Goal: Task Accomplishment & Management: Complete application form

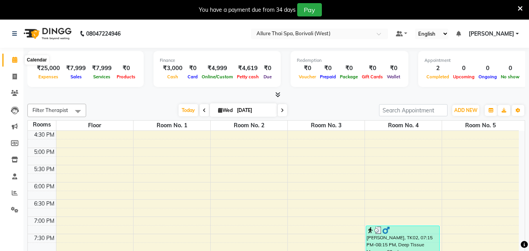
click at [15, 63] on span at bounding box center [15, 60] width 14 height 9
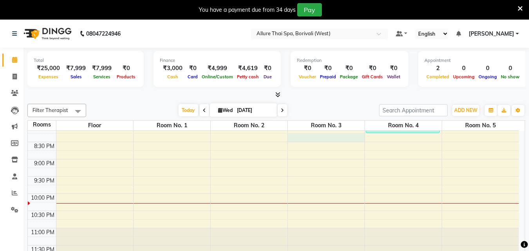
select select "tentative"
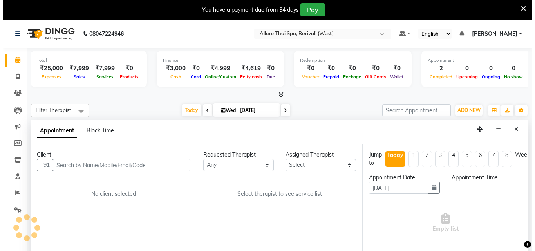
scroll to position [20, 0]
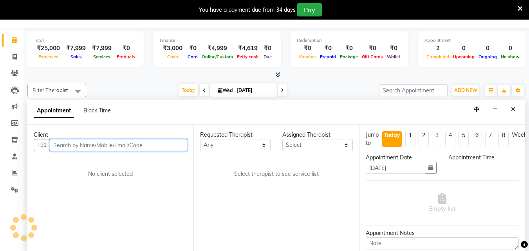
select select "1215"
paste input "[PHONE_NUMBER]"
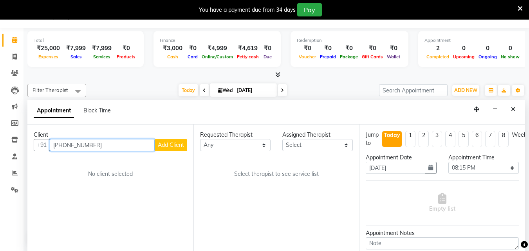
click at [64, 143] on input "[PHONE_NUMBER]" at bounding box center [102, 145] width 105 height 12
click at [72, 144] on input "97696 56982" at bounding box center [102, 145] width 105 height 12
type input "9769656982"
click at [165, 145] on span "Add Client" at bounding box center [171, 144] width 26 height 7
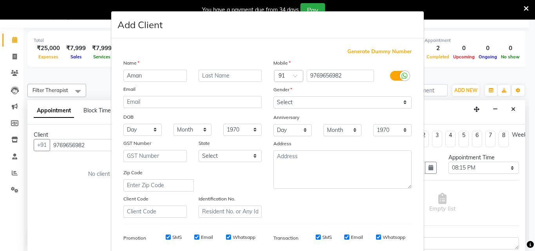
type input "Aman"
click at [301, 105] on select "Select [DEMOGRAPHIC_DATA] [DEMOGRAPHIC_DATA] Other Prefer Not To Say" at bounding box center [343, 102] width 138 height 12
select select "[DEMOGRAPHIC_DATA]"
click at [274, 96] on select "Select [DEMOGRAPHIC_DATA] [DEMOGRAPHIC_DATA] Other Prefer Not To Say" at bounding box center [343, 102] width 138 height 12
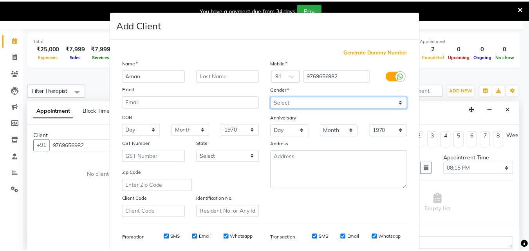
scroll to position [111, 0]
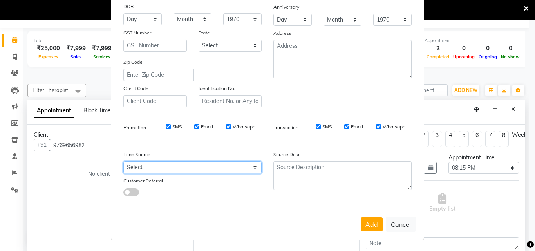
click at [210, 166] on select "Select Walk-in Referral Friend Advertisement Facebook JustDial Google Other Web…" at bounding box center [192, 167] width 138 height 12
select select "47580"
click at [123, 161] on select "Select Walk-in Referral Friend Advertisement Facebook JustDial Google Other Web…" at bounding box center [192, 167] width 138 height 12
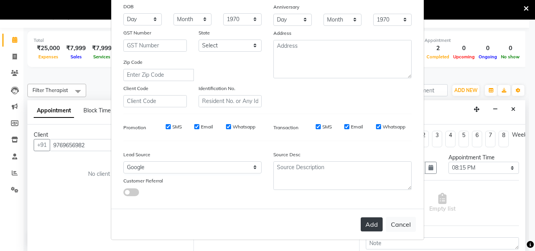
click at [369, 218] on button "Add" at bounding box center [372, 224] width 22 height 14
select select
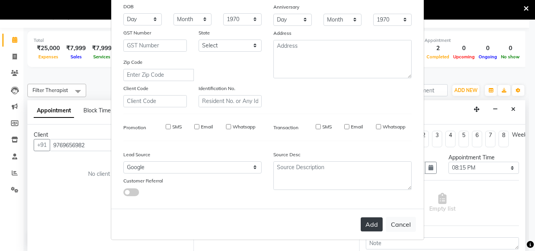
select select
checkbox input "false"
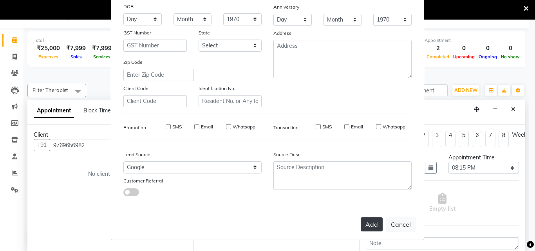
checkbox input "false"
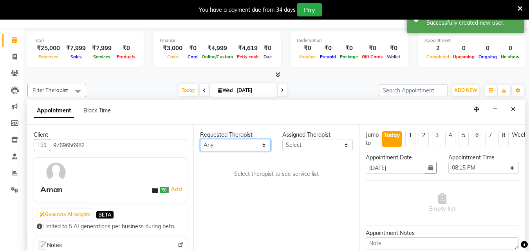
click at [242, 148] on select "Any [PERSON_NAME] [PERSON_NAME]" at bounding box center [235, 145] width 71 height 12
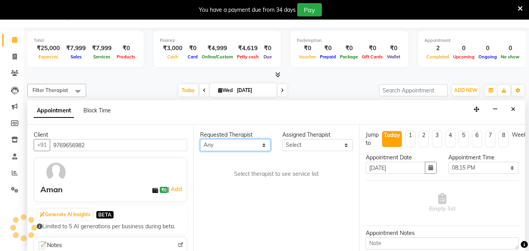
select select "71484"
click at [200, 139] on select "Any [PERSON_NAME] [PERSON_NAME]" at bounding box center [235, 145] width 71 height 12
select select "71484"
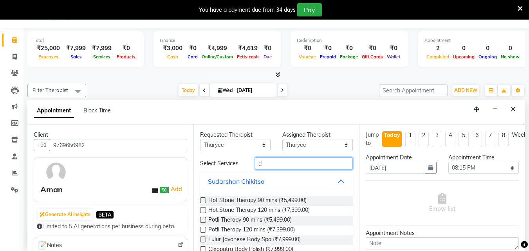
click at [282, 165] on input "d" at bounding box center [304, 164] width 98 height 12
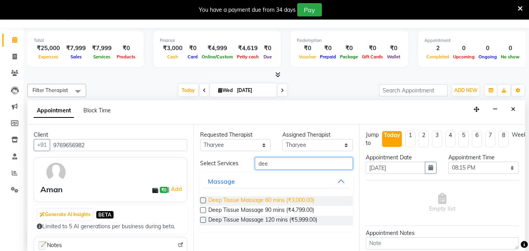
type input "dee"
click at [295, 200] on span "Deep Tissue Massage 60 mins (₹3,000.00)" at bounding box center [261, 201] width 106 height 10
checkbox input "true"
select select "4285"
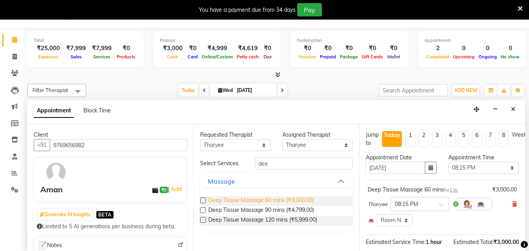
checkbox input "false"
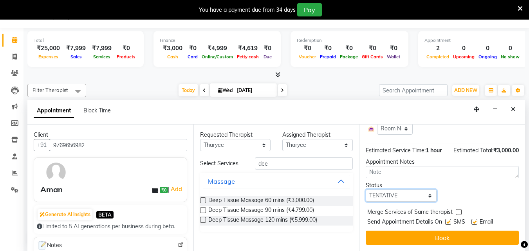
click at [395, 191] on select "Select TENTATIVE CONFIRM CHECK-IN UPCOMING" at bounding box center [401, 196] width 71 height 12
select select "check-in"
click at [366, 190] on select "Select TENTATIVE CONFIRM CHECK-IN UPCOMING" at bounding box center [401, 196] width 71 height 12
click at [449, 219] on label at bounding box center [449, 222] width 6 height 6
click at [449, 220] on input "checkbox" at bounding box center [448, 222] width 5 height 5
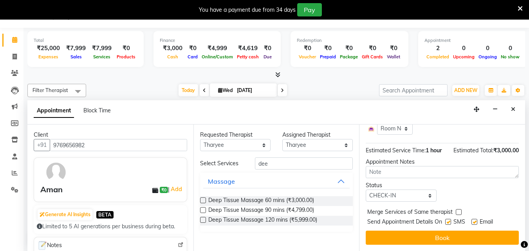
checkbox input "false"
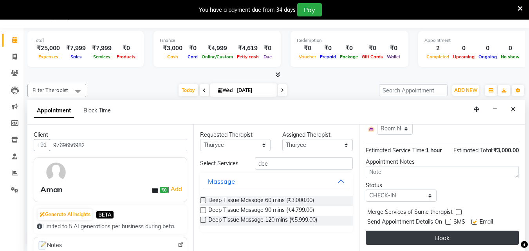
click at [432, 231] on button "Book" at bounding box center [442, 238] width 153 height 14
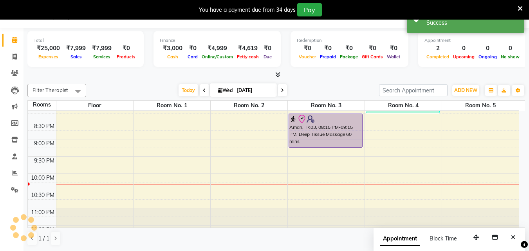
scroll to position [0, 0]
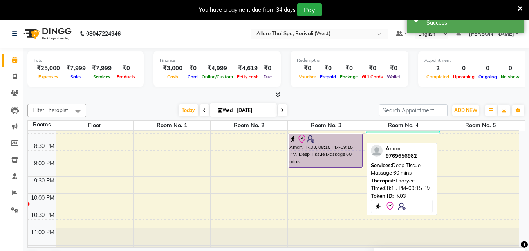
click at [340, 151] on div "Aman, TK03, 08:15 PM-09:15 PM, Deep Tissue Massage 60 mins" at bounding box center [325, 150] width 73 height 33
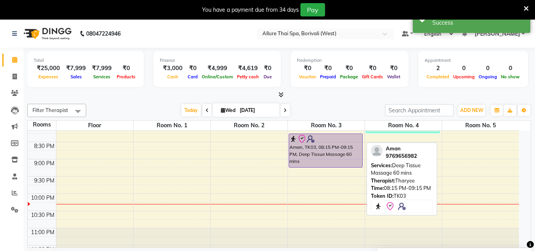
select select "8"
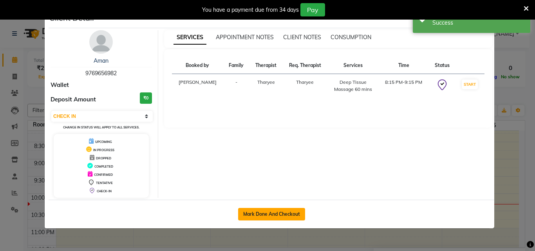
click at [274, 215] on button "Mark Done And Checkout" at bounding box center [271, 214] width 67 height 13
select select "service"
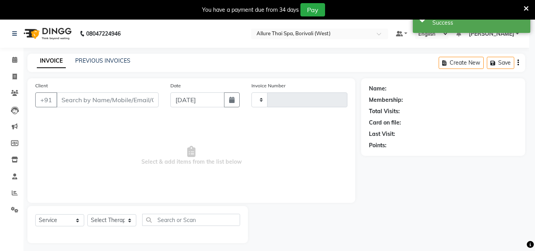
type input "0958"
select select "6772"
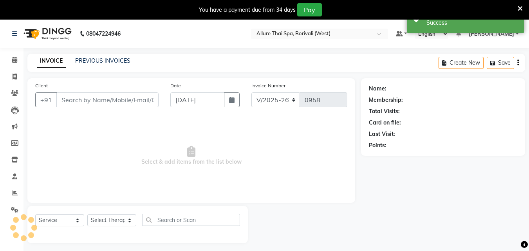
type input "9769656982"
select select "71484"
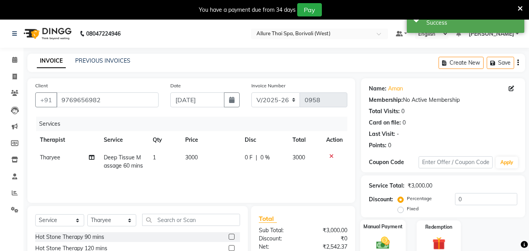
click at [388, 235] on img at bounding box center [383, 243] width 22 height 16
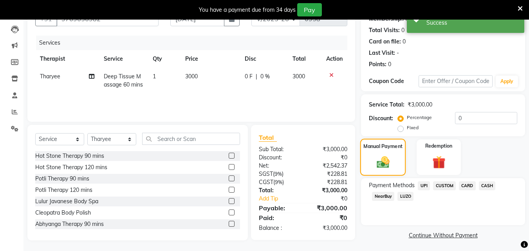
scroll to position [83, 0]
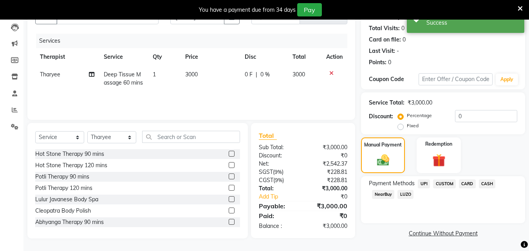
click at [489, 185] on span "CASH" at bounding box center [487, 183] width 17 height 9
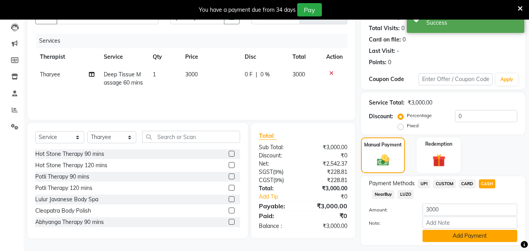
click at [451, 234] on button "Add Payment" at bounding box center [470, 236] width 95 height 12
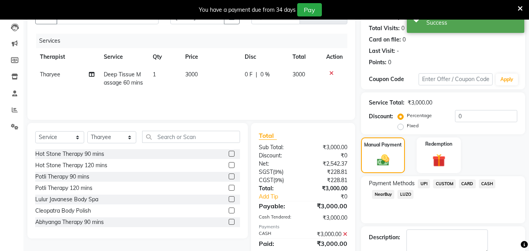
scroll to position [127, 0]
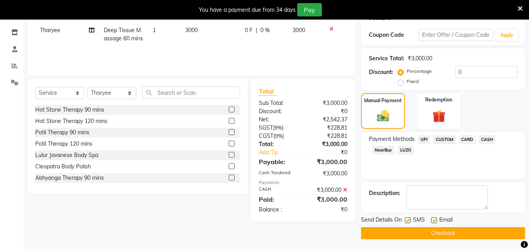
click at [408, 223] on label at bounding box center [408, 220] width 6 height 6
click at [408, 223] on input "checkbox" at bounding box center [407, 220] width 5 height 5
checkbox input "false"
click at [406, 229] on button "Checkout" at bounding box center [443, 233] width 164 height 12
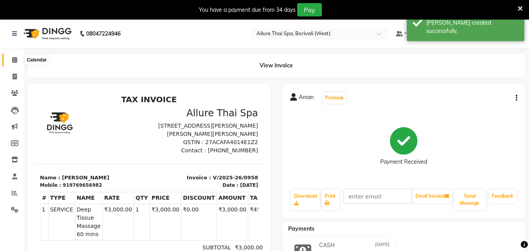
click at [17, 56] on span at bounding box center [15, 60] width 14 height 9
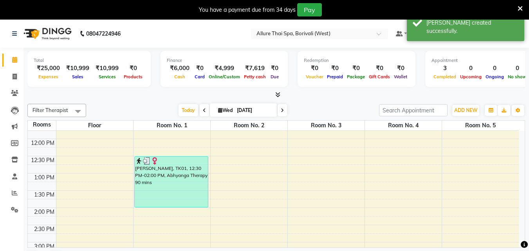
scroll to position [92, 0]
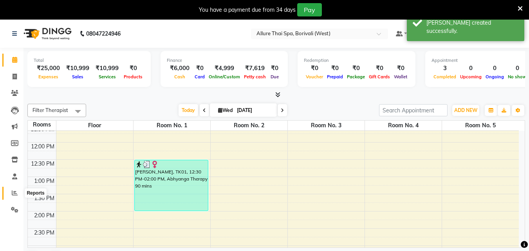
click at [12, 192] on icon at bounding box center [15, 193] width 6 height 6
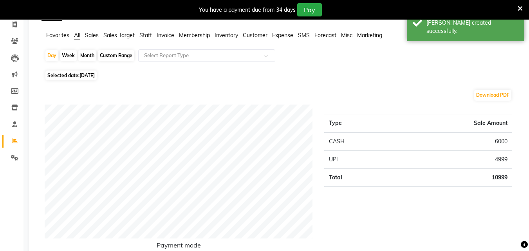
scroll to position [53, 0]
